Goal: Information Seeking & Learning: Learn about a topic

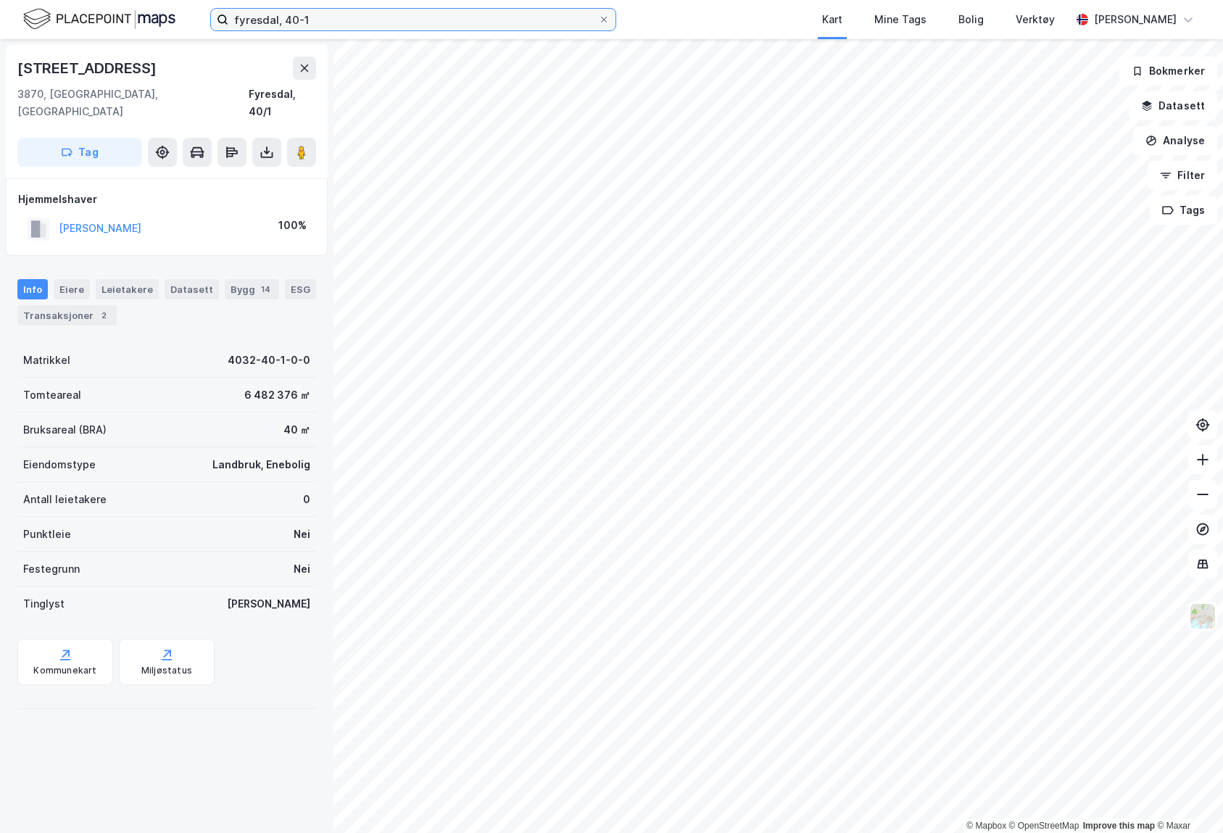
click at [380, 21] on input "fyresdal, 40-1" at bounding box center [413, 20] width 370 height 22
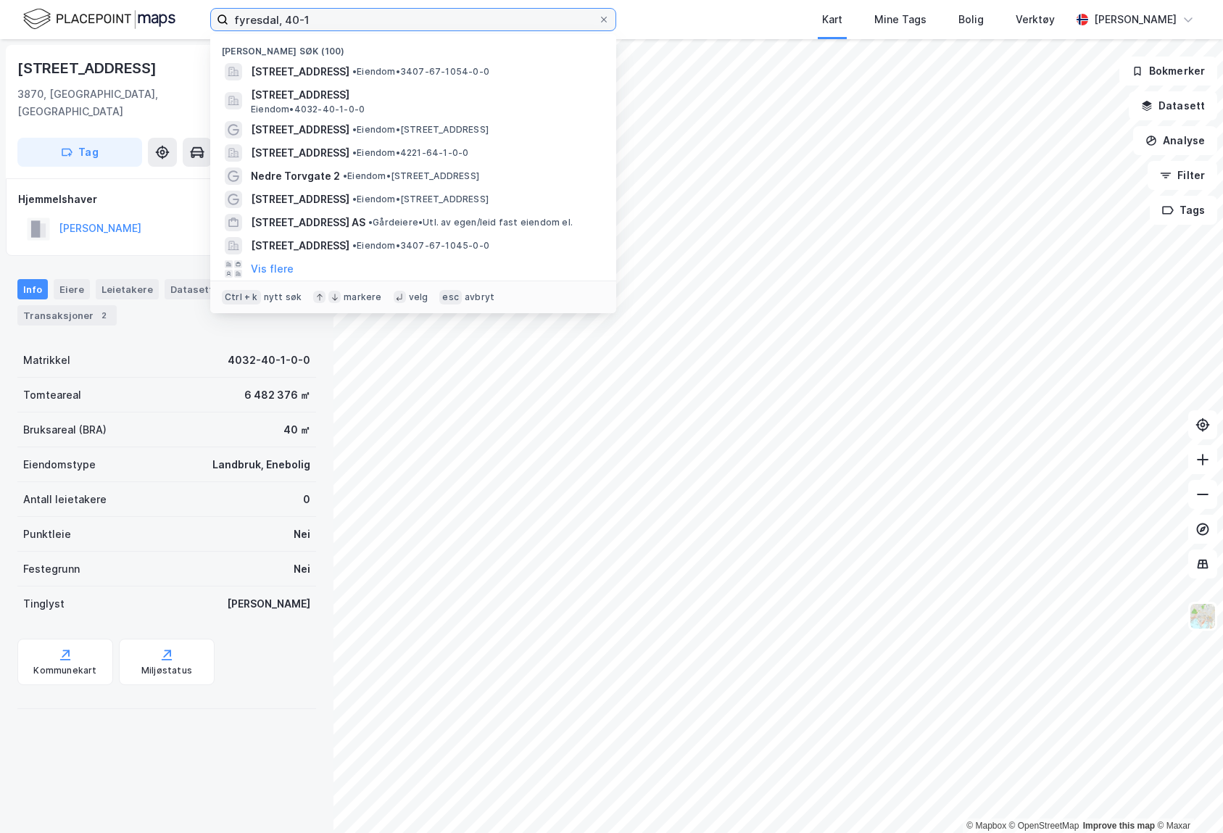
click at [380, 21] on input "fyresdal, 40-1" at bounding box center [413, 20] width 370 height 22
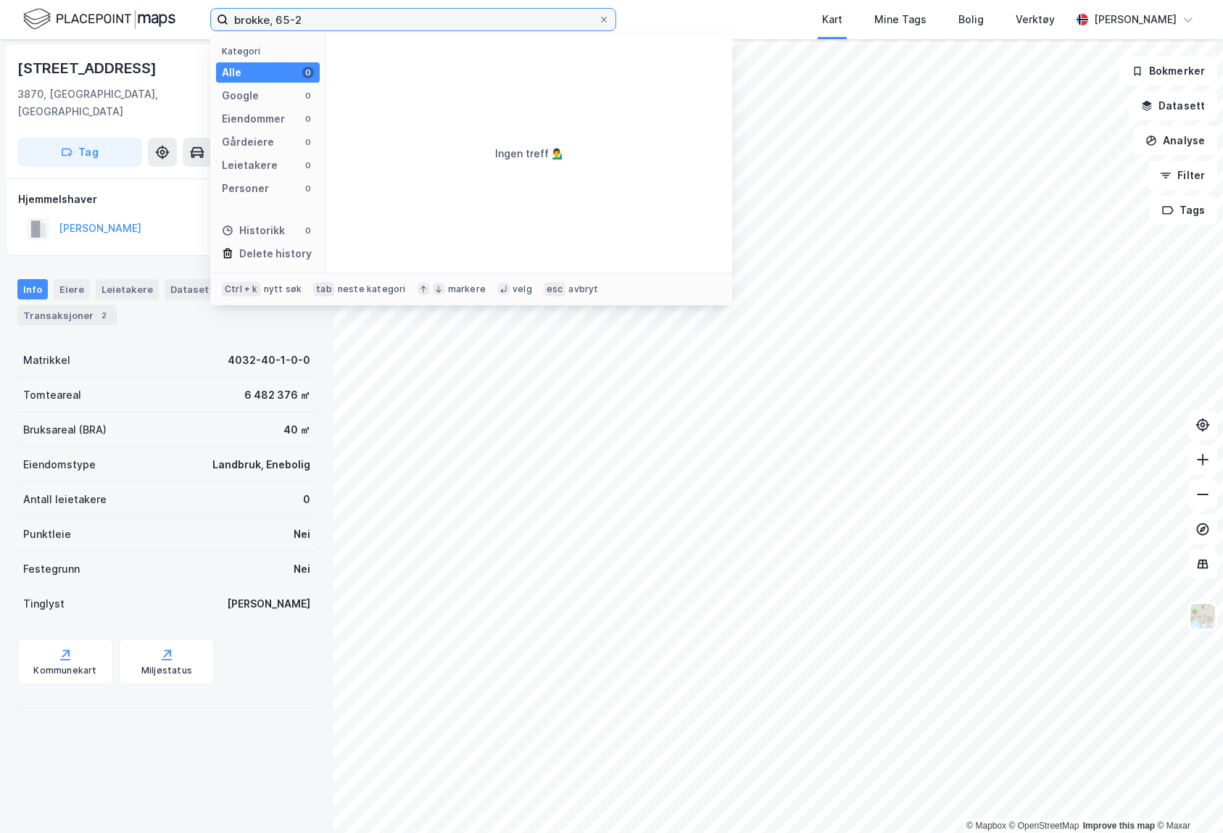
click at [380, 21] on input "brokke, 65-2" at bounding box center [413, 20] width 370 height 22
click at [90, 27] on img at bounding box center [99, 19] width 152 height 25
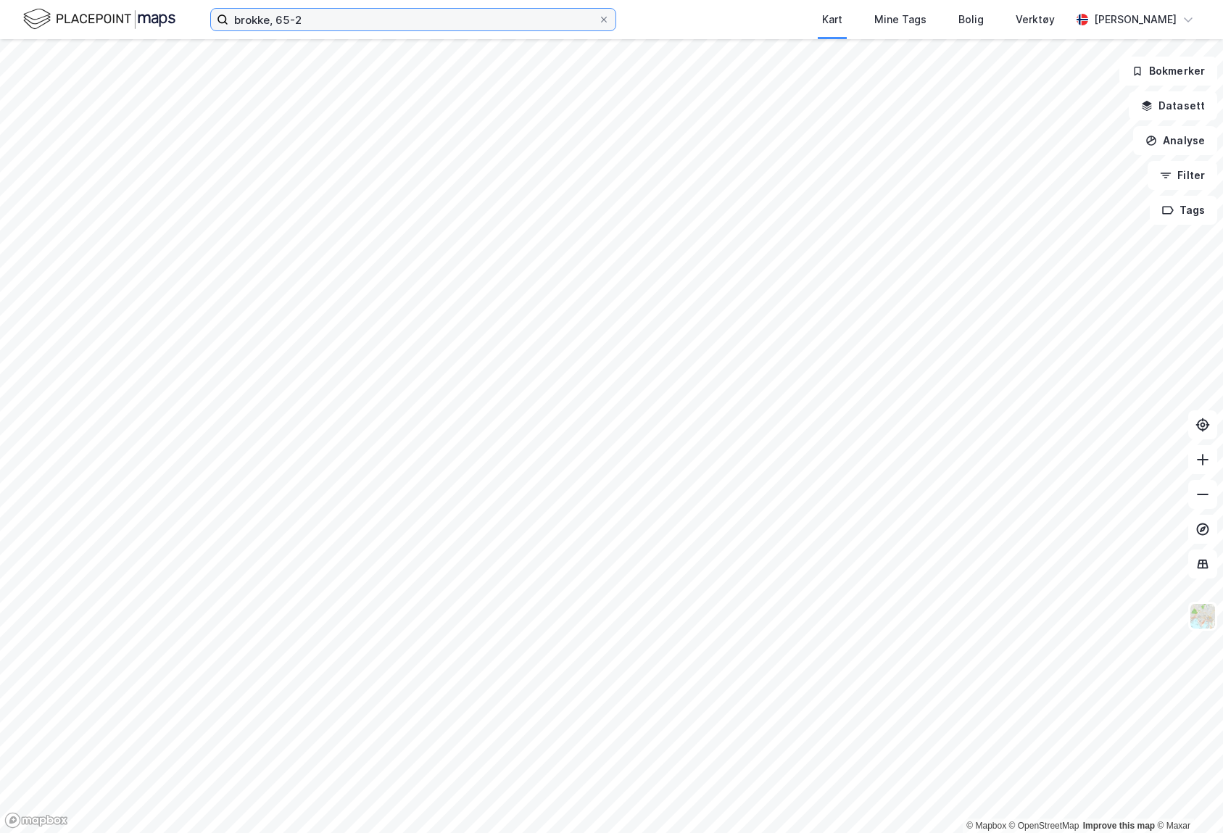
click at [307, 20] on input "brokke, 65-2" at bounding box center [413, 20] width 370 height 22
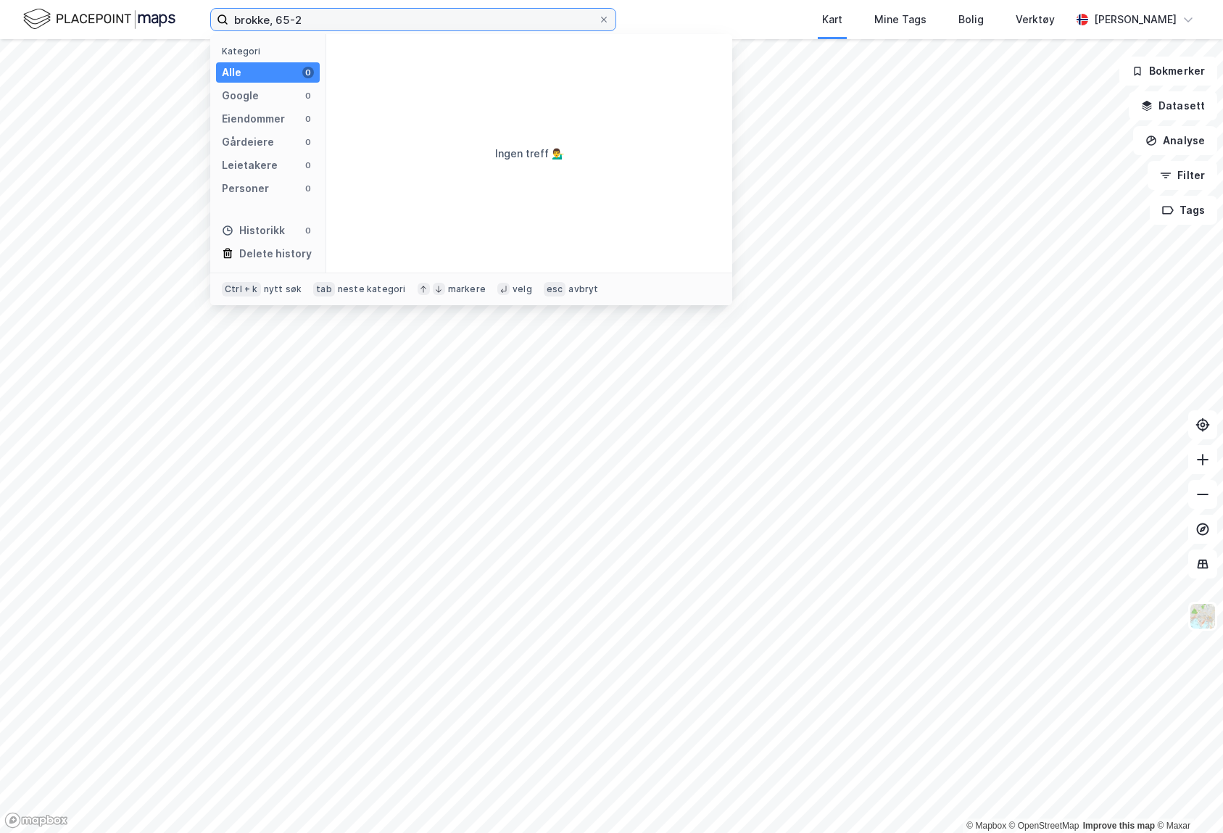
click at [307, 20] on input "brokke, 65-2" at bounding box center [413, 20] width 370 height 22
drag, startPoint x: 318, startPoint y: 21, endPoint x: 204, endPoint y: 22, distance: 113.8
click at [204, 22] on div "brokke, 65-2 Kategori Alle 0 Google 0 Eiendommer 0 Gårdeiere 0 Leietakere 0 Per…" at bounding box center [611, 19] width 1223 height 39
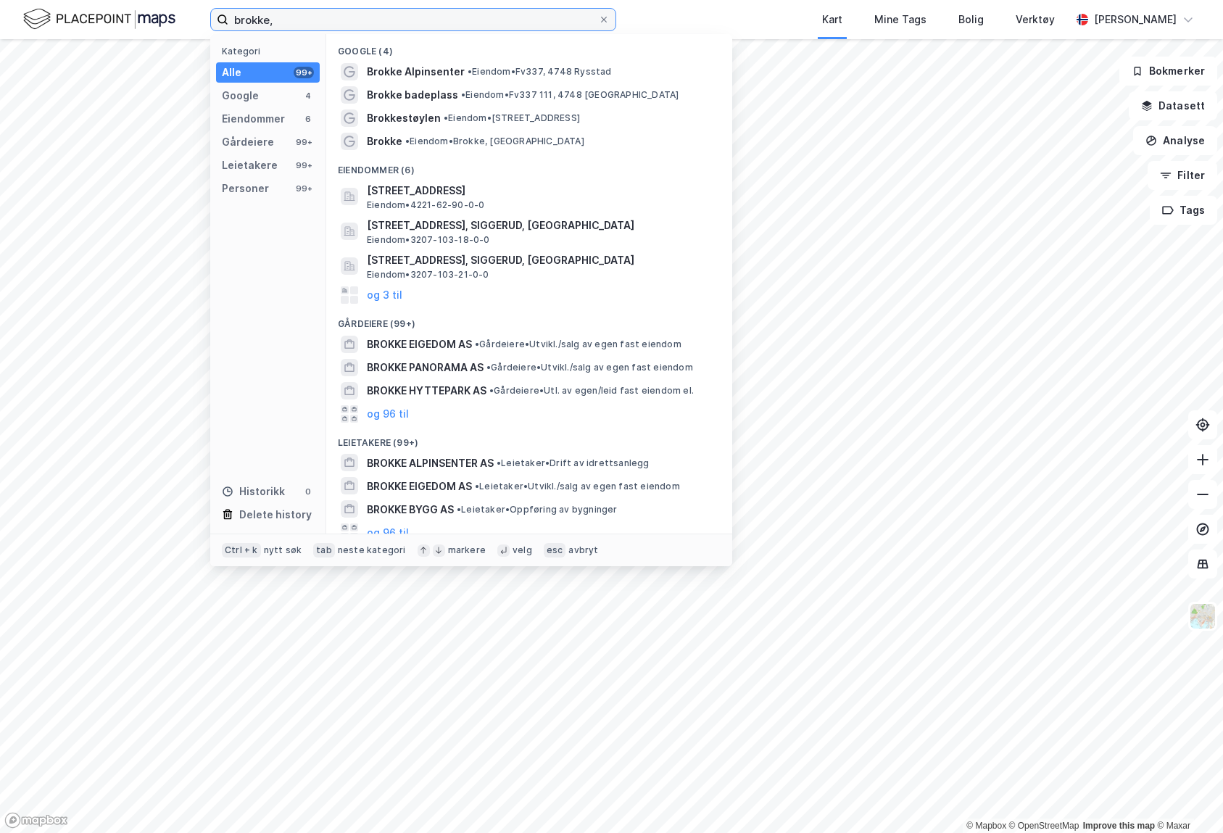
click at [473, 15] on input "brokke," at bounding box center [413, 20] width 370 height 22
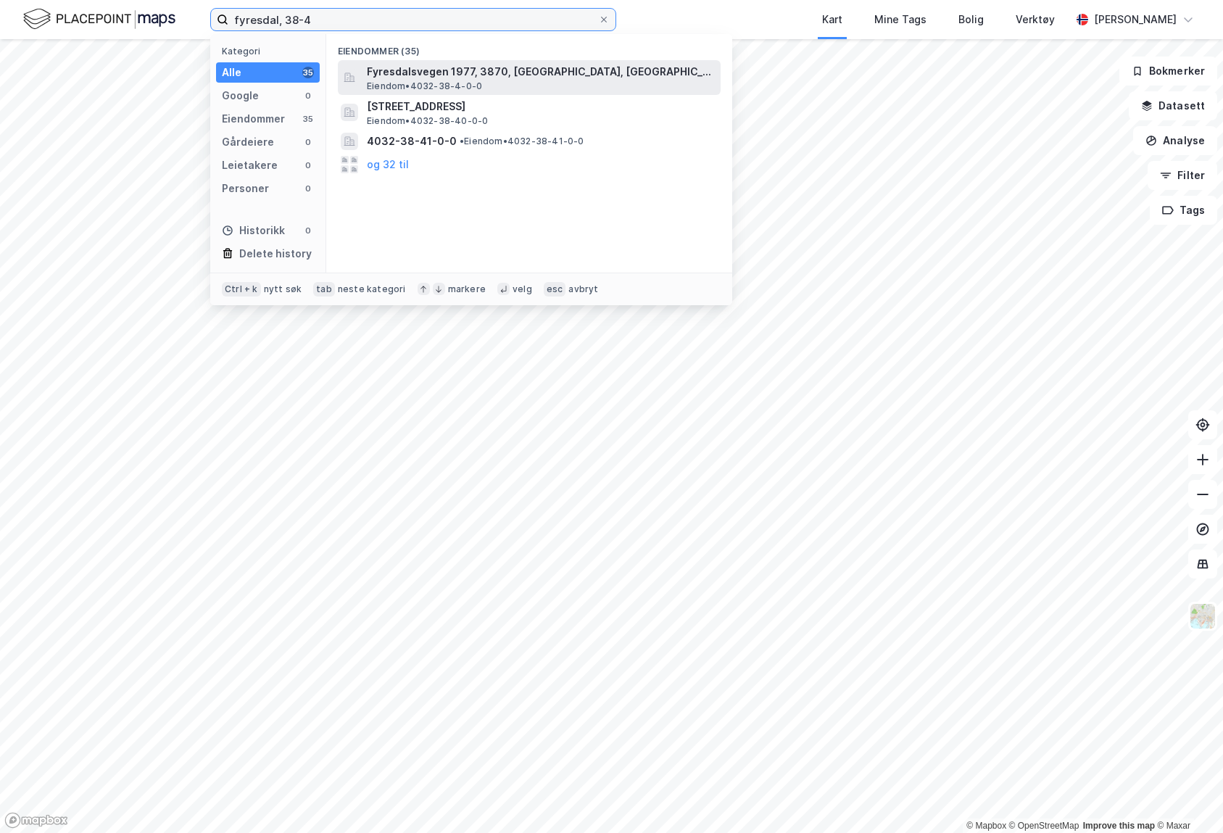
type input "fyresdal, 38-4"
click at [496, 60] on div "Fyresdalsvegen 1977, 3870, [GEOGRAPHIC_DATA], [GEOGRAPHIC_DATA] • 4032-38-4-0-0" at bounding box center [529, 77] width 383 height 35
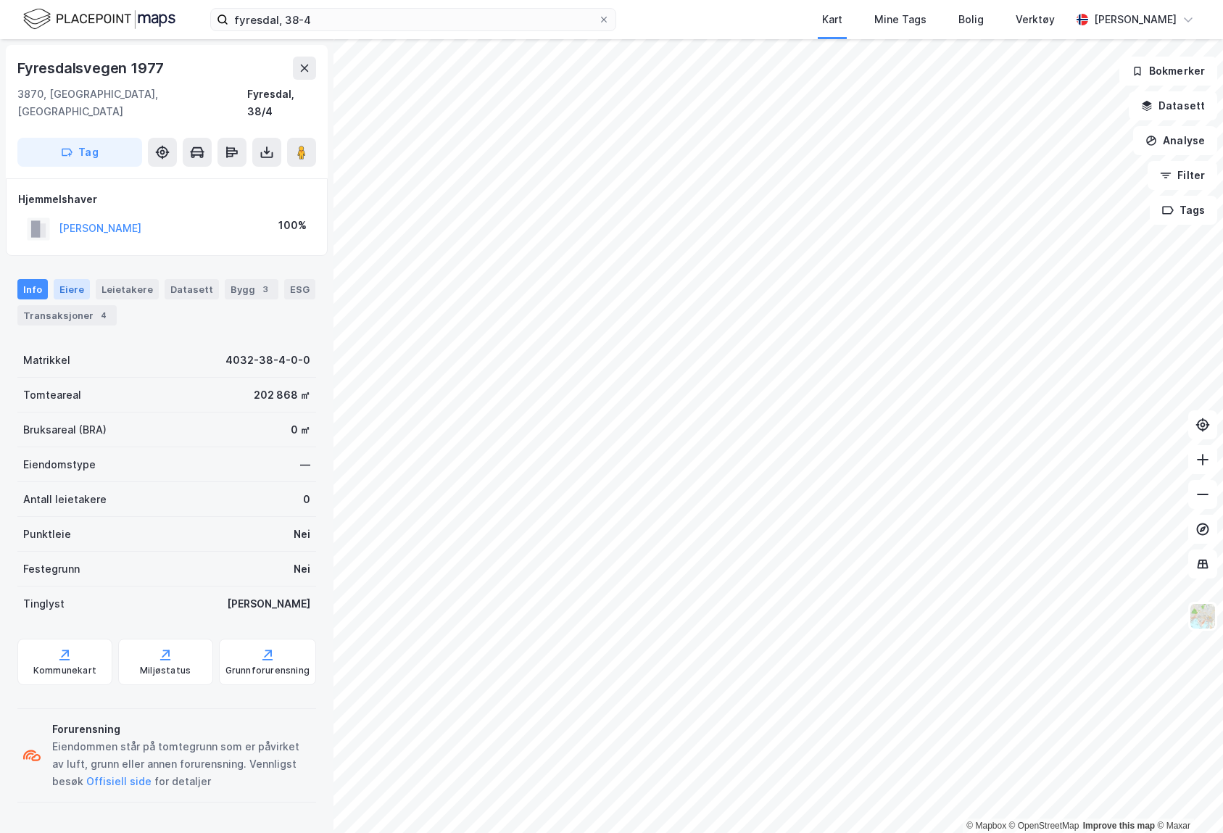
click at [70, 279] on div "Eiere" at bounding box center [72, 289] width 36 height 20
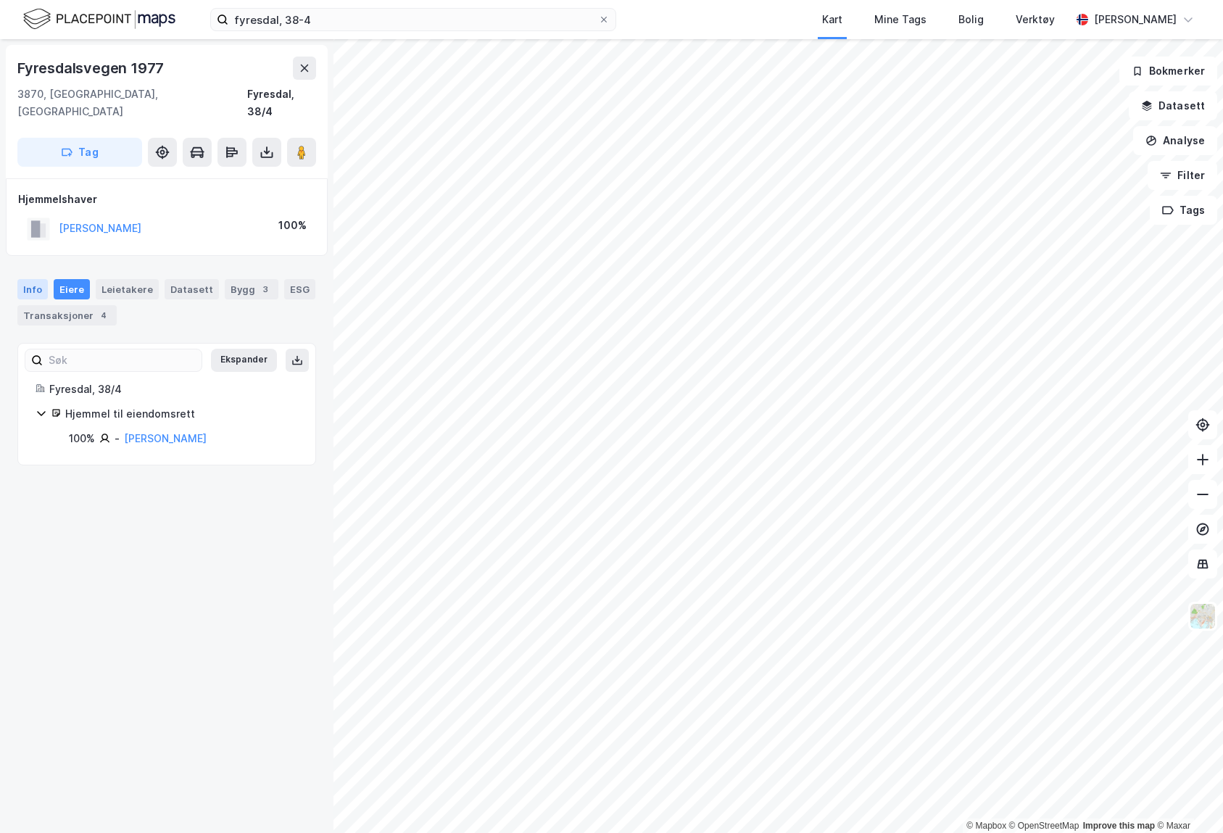
click at [36, 279] on div "Info" at bounding box center [32, 289] width 30 height 20
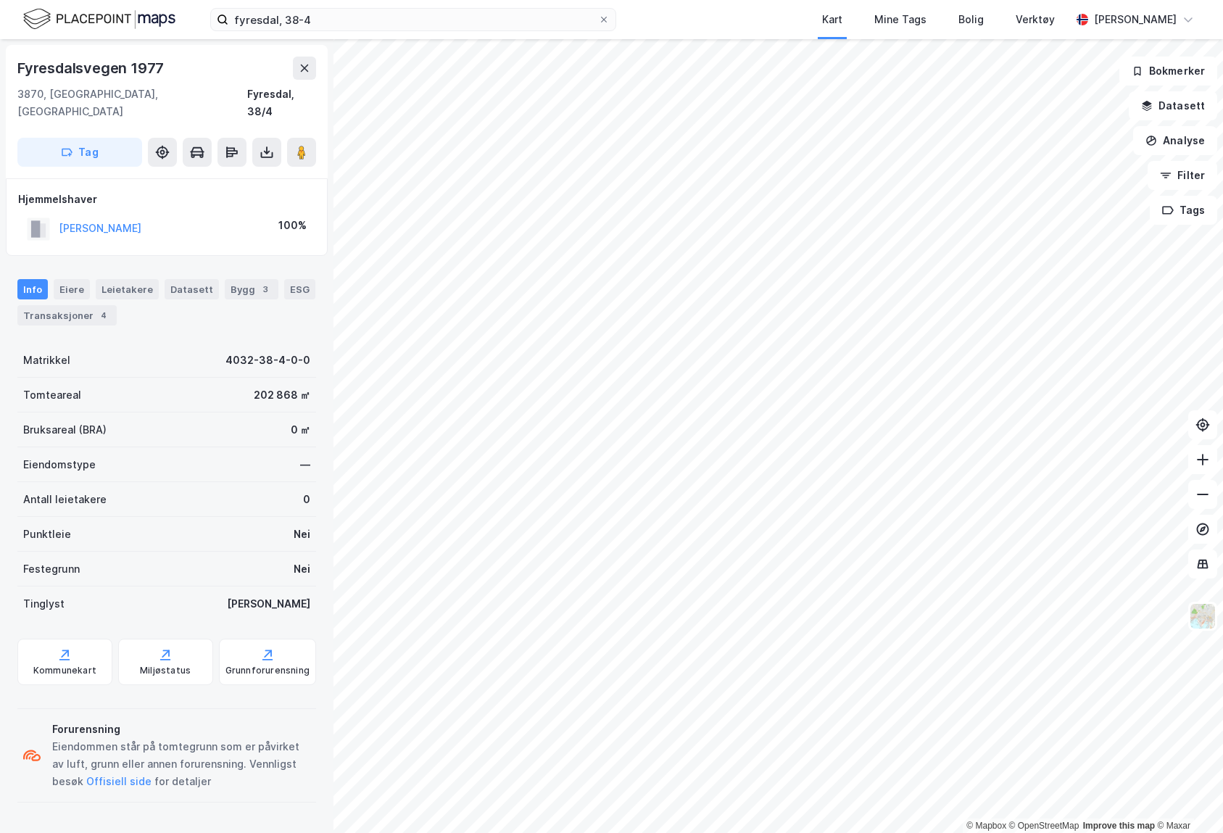
click at [778, 15] on div "Kart Mine Tags Bolig Verktøy" at bounding box center [878, 19] width 385 height 39
